Goal: Contribute content: Contribute content

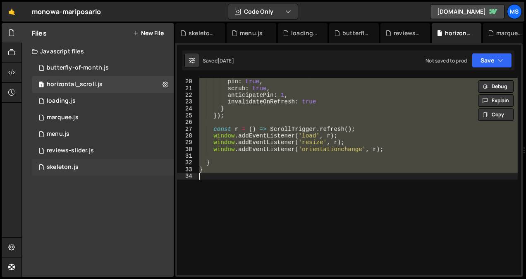
scroll to position [127, 0]
click at [122, 172] on div "1 skeleton.js 0" at bounding box center [103, 167] width 142 height 17
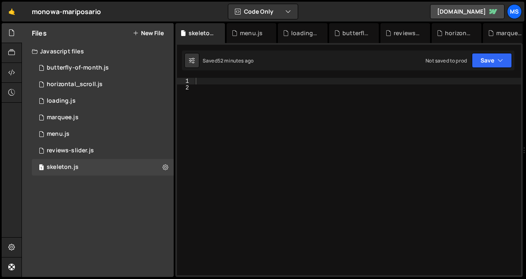
click at [224, 179] on div at bounding box center [357, 183] width 327 height 211
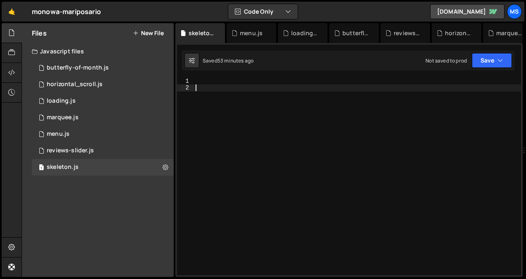
paste textarea "}"
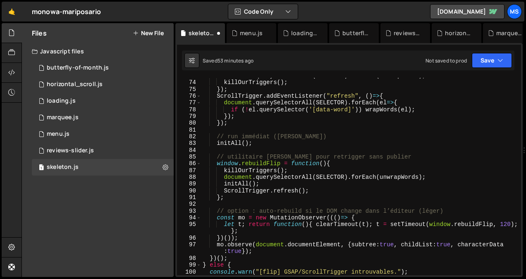
scroll to position [591, 0]
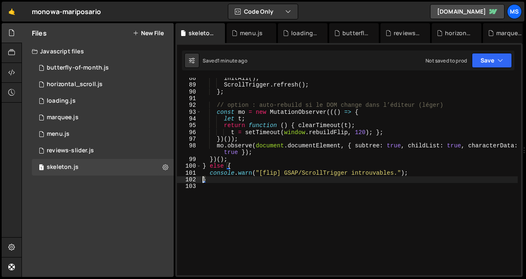
type textarea "}"
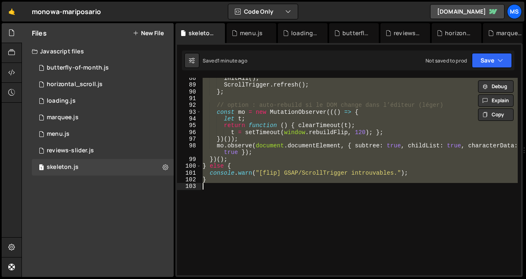
paste textarea
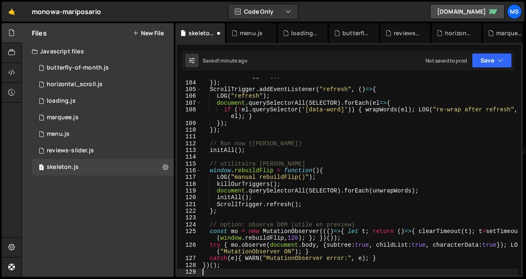
type textarea "t = setTimeout(window.rebuildFlip, 120); }; })());"
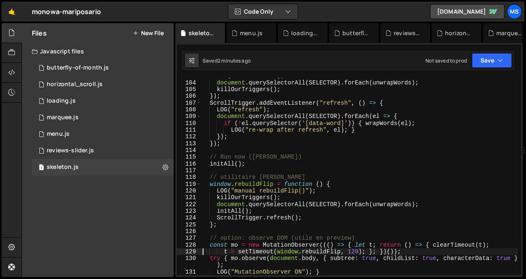
click at [310, 170] on div "LOG ( "refreshInit" ) ; document . querySelectorAll ( SELECTOR ) . forEach ( un…" at bounding box center [359, 177] width 317 height 211
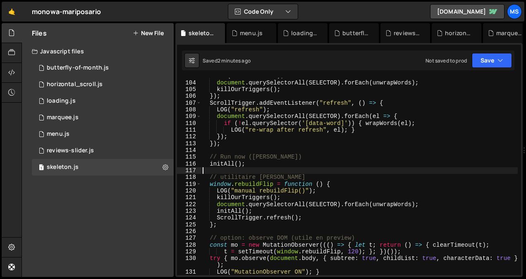
type textarea "})();"
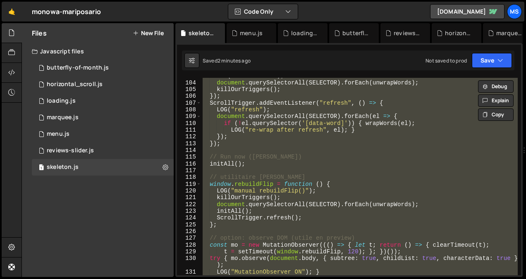
paste textarea
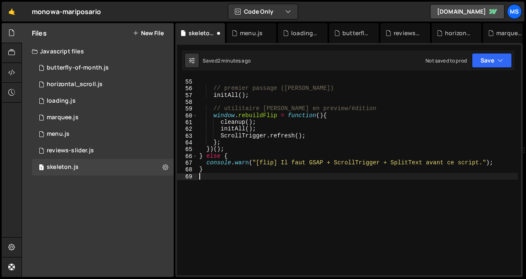
type textarea "console.warn("[flip] Il faut GSAP + ScrollTrigger + SplitText avant ce script."…"
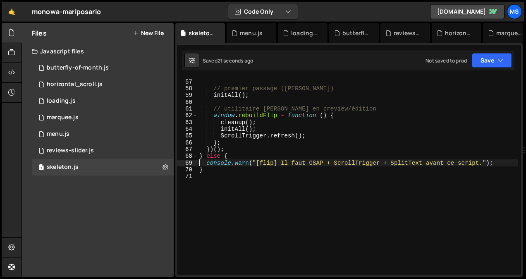
scroll to position [378, 0]
click at [143, 36] on button "New File" at bounding box center [148, 33] width 31 height 7
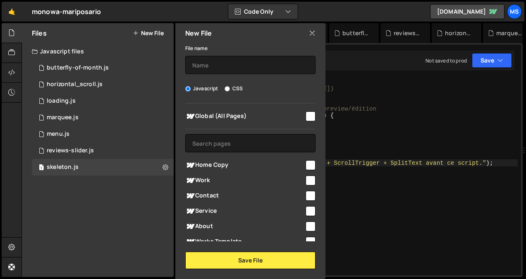
click at [228, 88] on input "CSS" at bounding box center [227, 88] width 5 height 5
radio input "true"
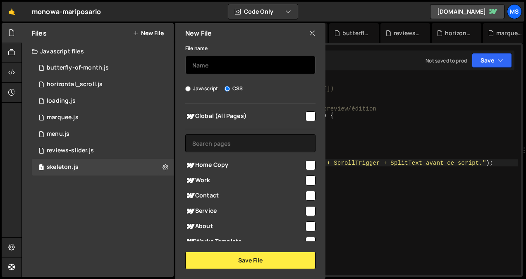
click at [218, 63] on input "text" at bounding box center [250, 65] width 130 height 18
type input "global"
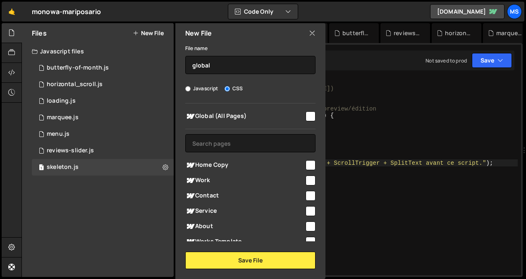
click at [308, 113] on input "checkbox" at bounding box center [311, 116] width 10 height 10
checkbox input "true"
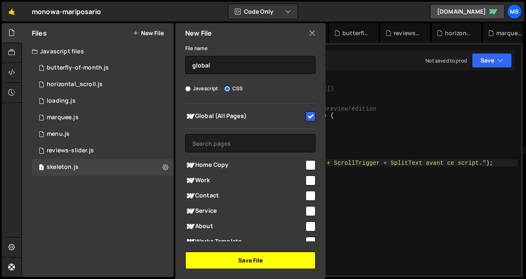
click at [285, 267] on button "Save File" at bounding box center [250, 260] width 130 height 17
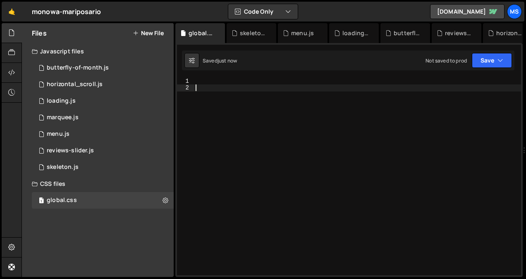
click at [286, 95] on div at bounding box center [357, 183] width 327 height 211
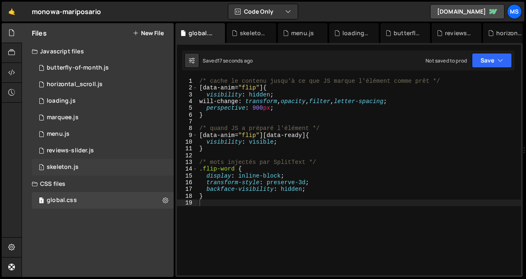
click at [122, 163] on div "1 skeleton.js 0" at bounding box center [103, 167] width 142 height 17
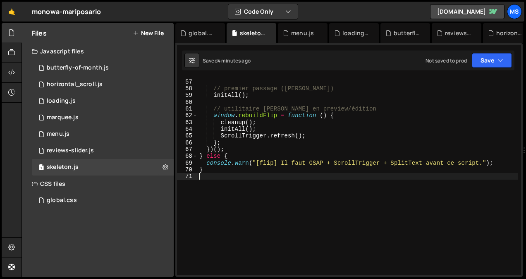
click at [245, 183] on div "ScrollTrigger . addEventListener ( "refresh" , initAll ) ; // premier passage (…" at bounding box center [358, 177] width 320 height 211
type textarea "}"
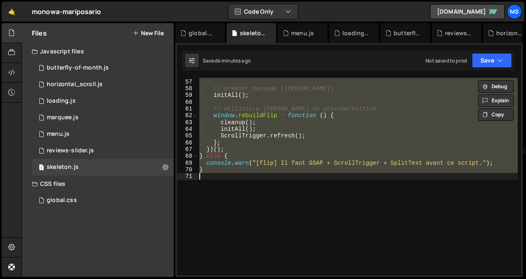
paste textarea
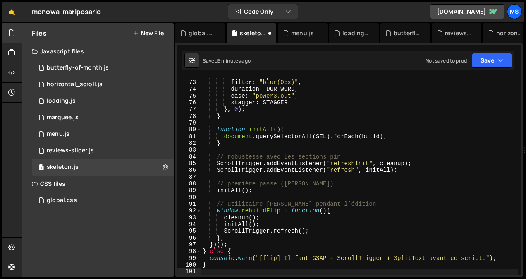
scroll to position [485, 0]
type textarea "console.warn("[flip] Il faut GSAP + ScrollTrigger + SplitText avant ce script."…"
